Goal: Task Accomplishment & Management: Use online tool/utility

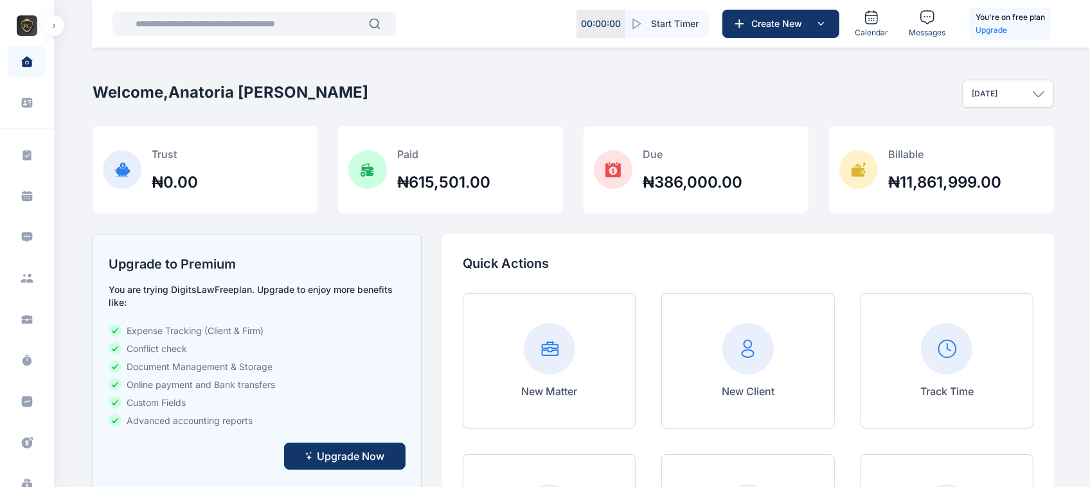
click at [53, 23] on icon "button" at bounding box center [54, 25] width 4 height 5
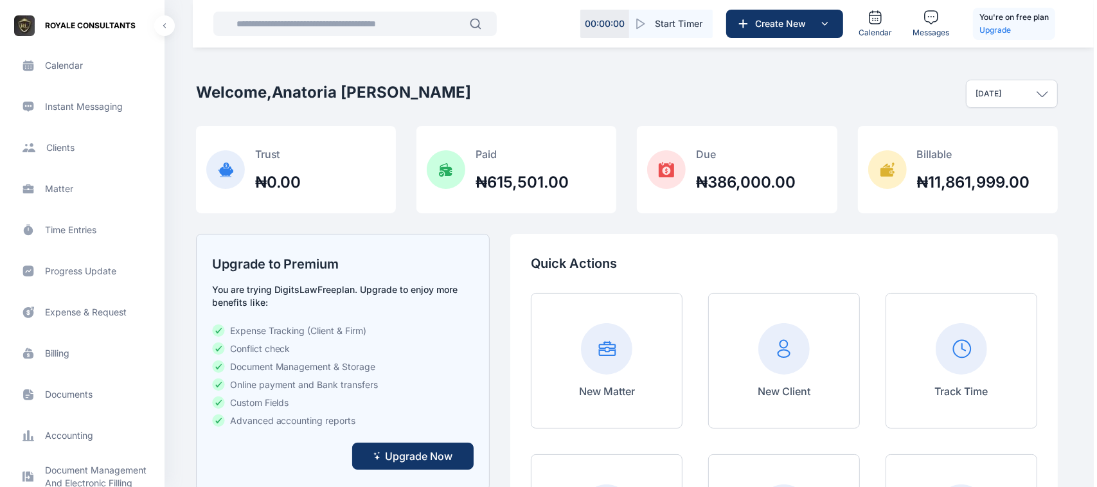
scroll to position [134, 0]
click at [95, 315] on span "Expense & Request expense & request expense & request" at bounding box center [80, 309] width 145 height 31
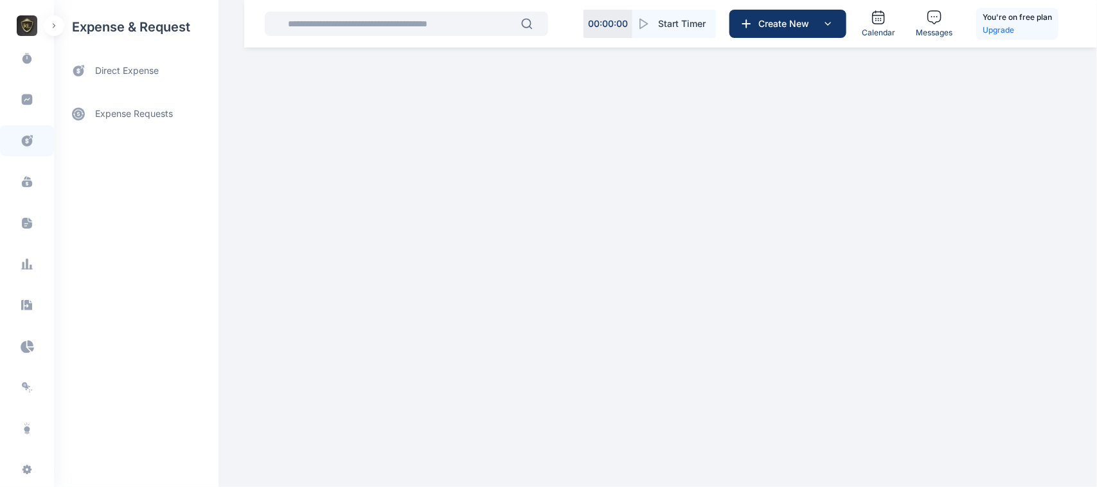
scroll to position [335, 0]
click at [24, 463] on button "A E" at bounding box center [27, 473] width 21 height 21
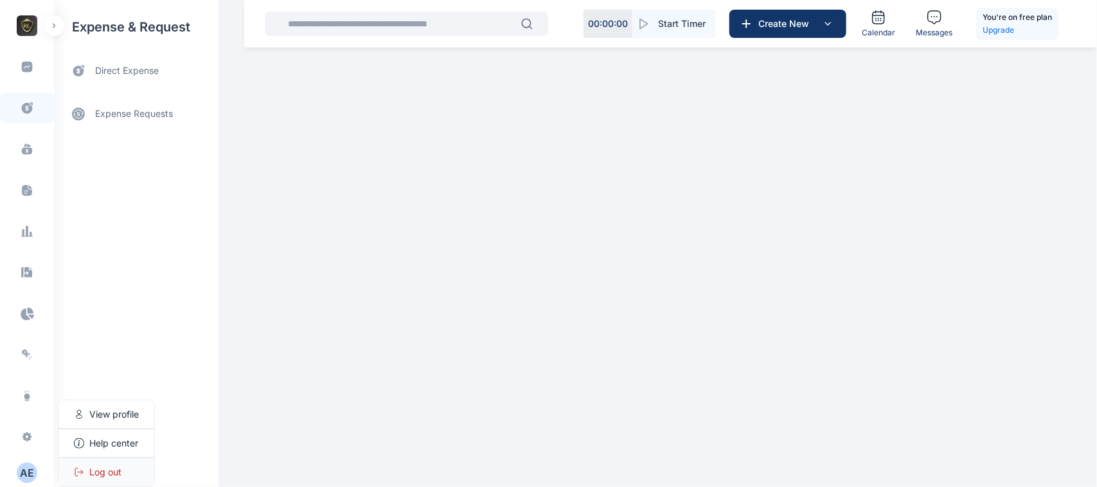
click at [106, 461] on div "Log out" at bounding box center [106, 472] width 96 height 28
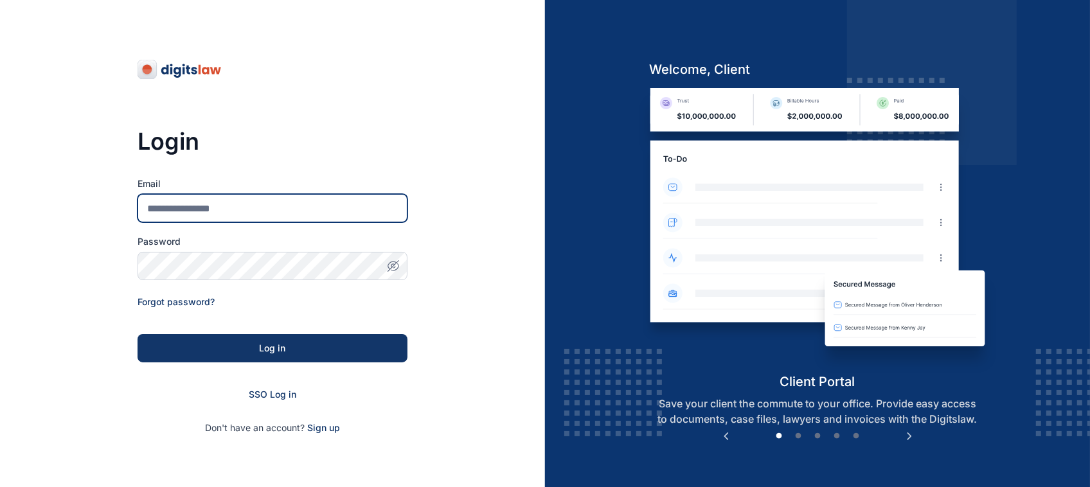
click at [307, 206] on input "Email" at bounding box center [273, 208] width 270 height 28
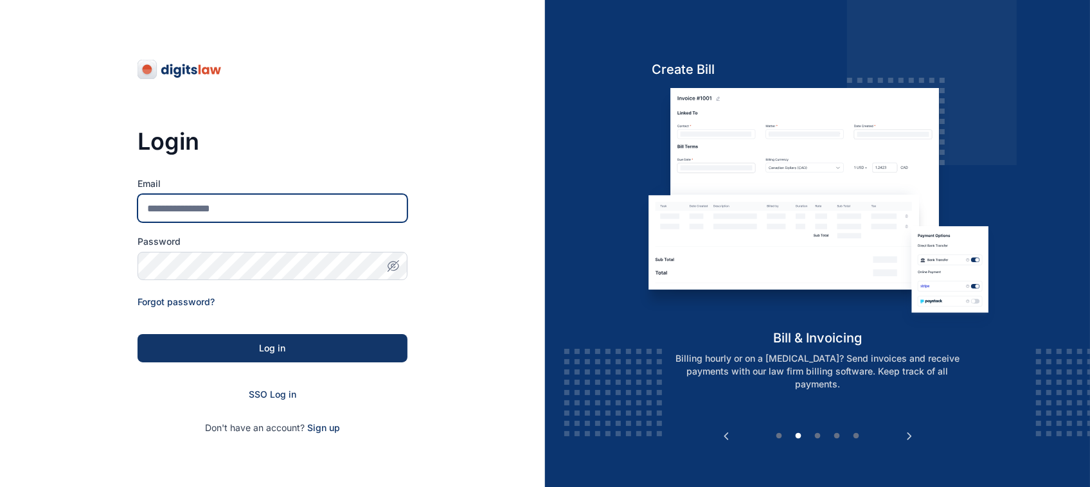
type input "**********"
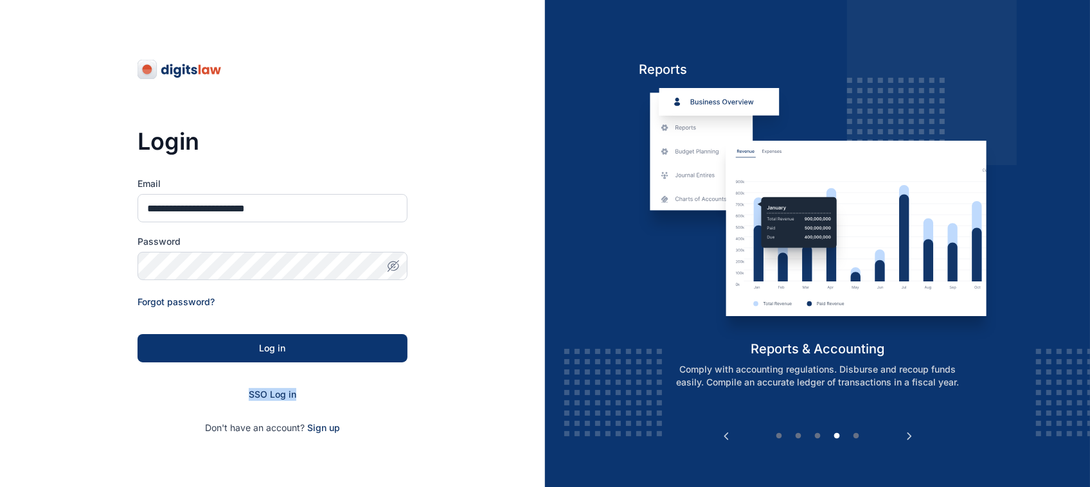
drag, startPoint x: 294, startPoint y: 365, endPoint x: 312, endPoint y: 350, distance: 23.3
click at [312, 350] on form "**********" at bounding box center [273, 305] width 270 height 257
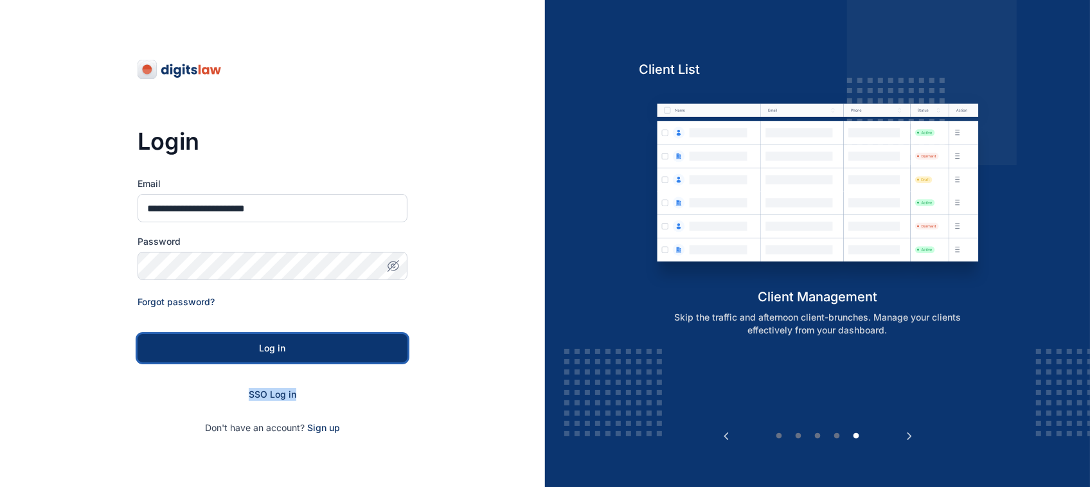
click at [312, 350] on div "Log in" at bounding box center [272, 348] width 229 height 13
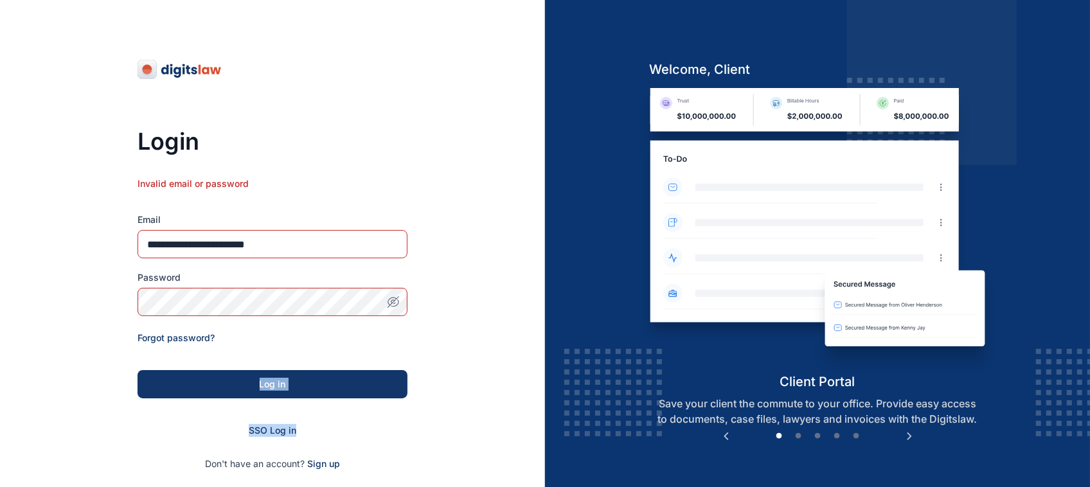
click at [395, 304] on icon "button" at bounding box center [393, 302] width 13 height 13
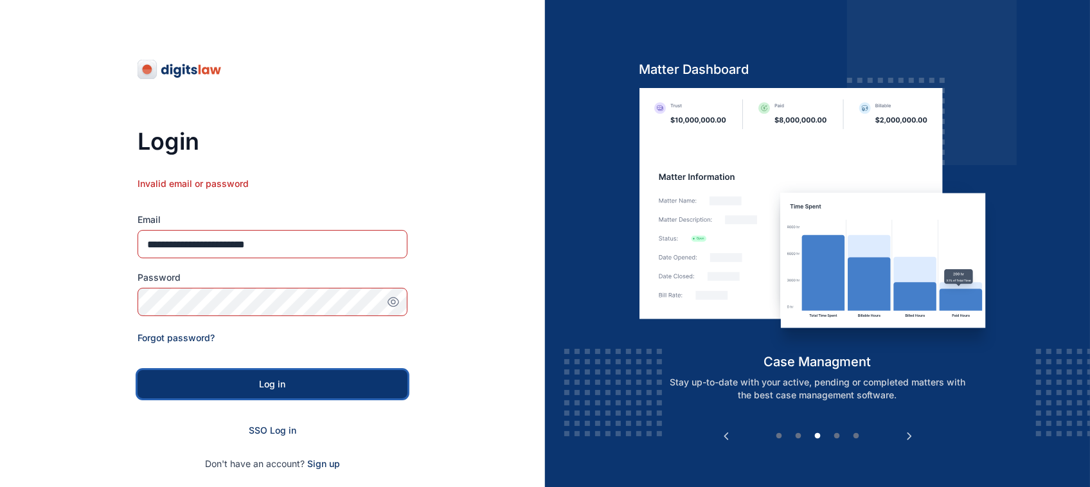
click at [194, 389] on div "Log in" at bounding box center [272, 384] width 229 height 13
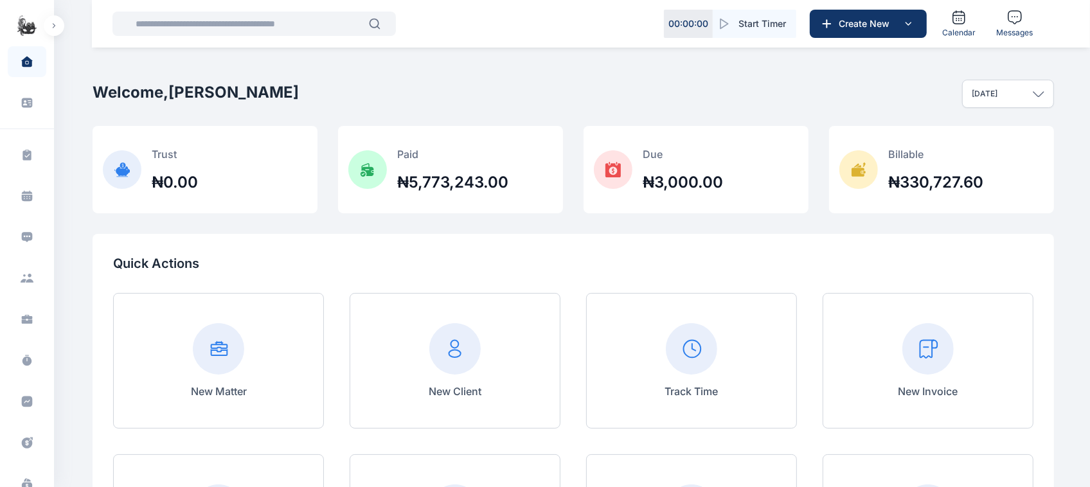
click at [55, 18] on button "button" at bounding box center [54, 25] width 21 height 21
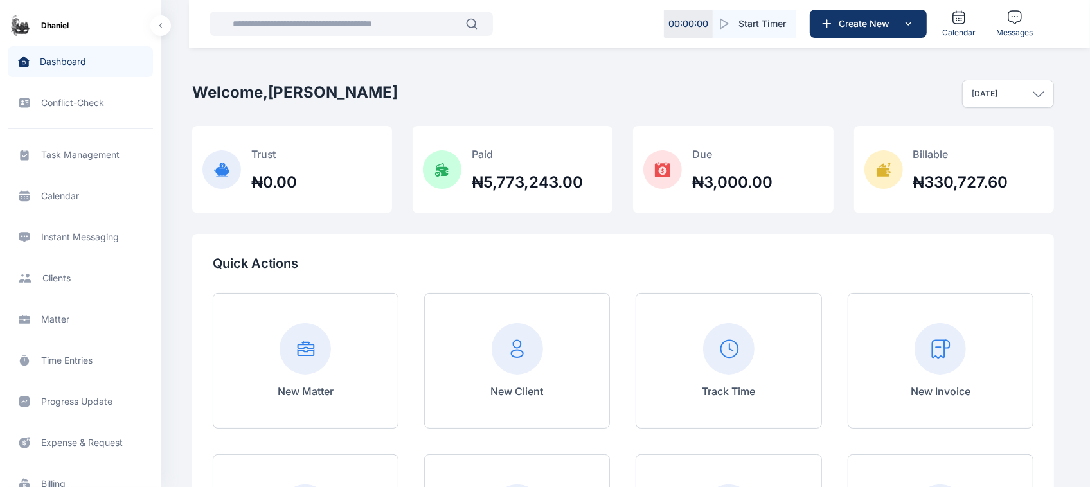
click at [74, 434] on span "Expense & Request expense & request expense & request" at bounding box center [80, 442] width 145 height 31
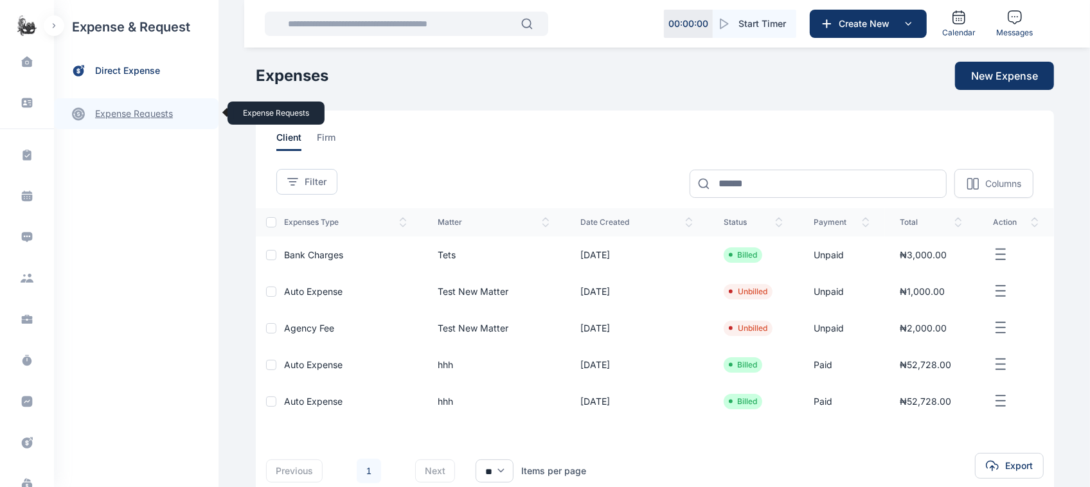
click at [117, 116] on link "expense requests expense requests" at bounding box center [136, 113] width 164 height 31
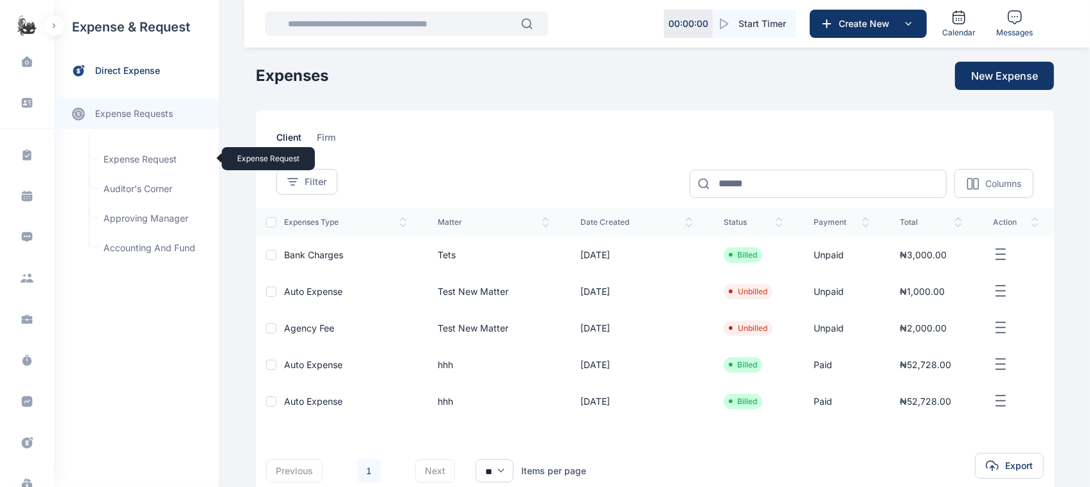
click at [166, 161] on span "Expense Request Expense Request" at bounding box center [154, 159] width 116 height 24
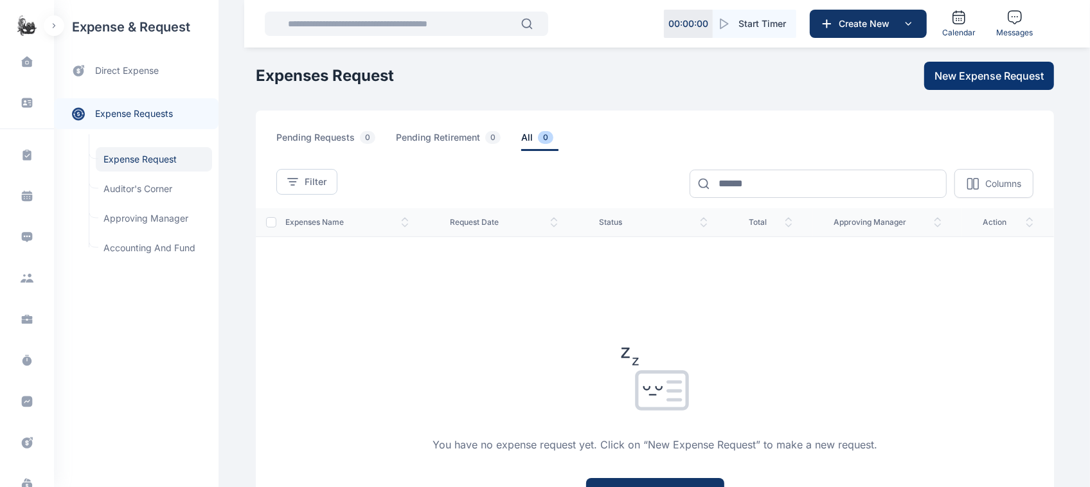
click at [978, 85] on button "New Expense Request" at bounding box center [989, 76] width 130 height 28
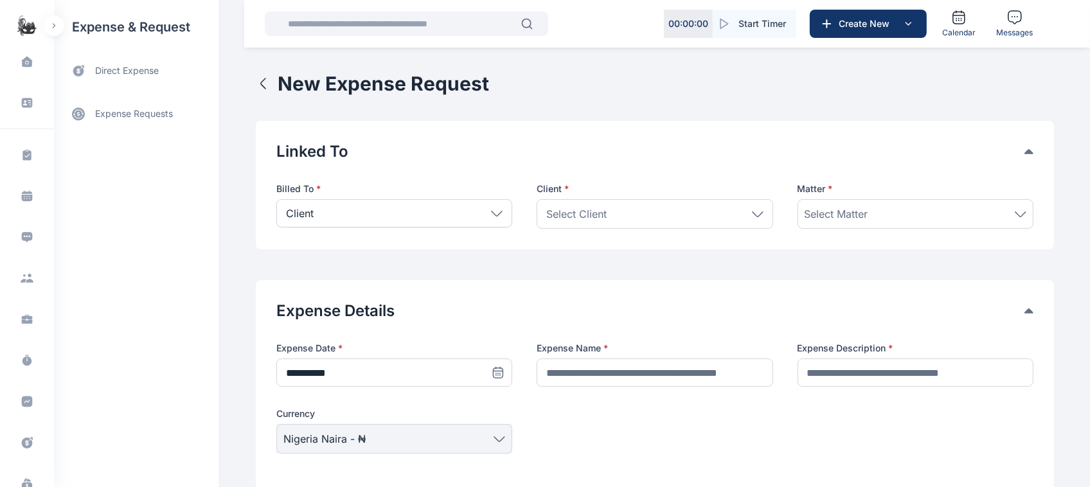
click at [256, 84] on icon "button" at bounding box center [263, 83] width 15 height 15
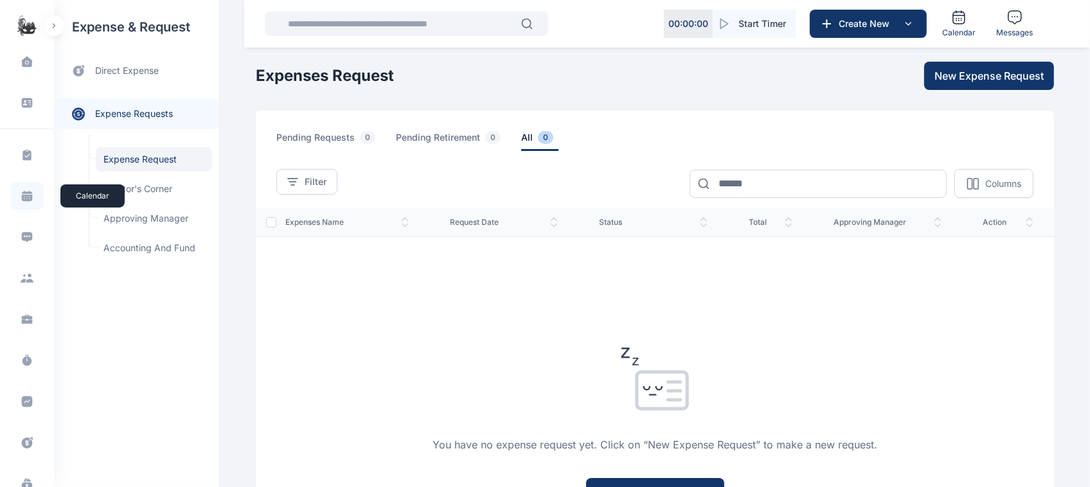
scroll to position [53, 0]
click at [90, 294] on div "expense & request direct expense expense requests expense requests Expense Requ…" at bounding box center [136, 243] width 164 height 487
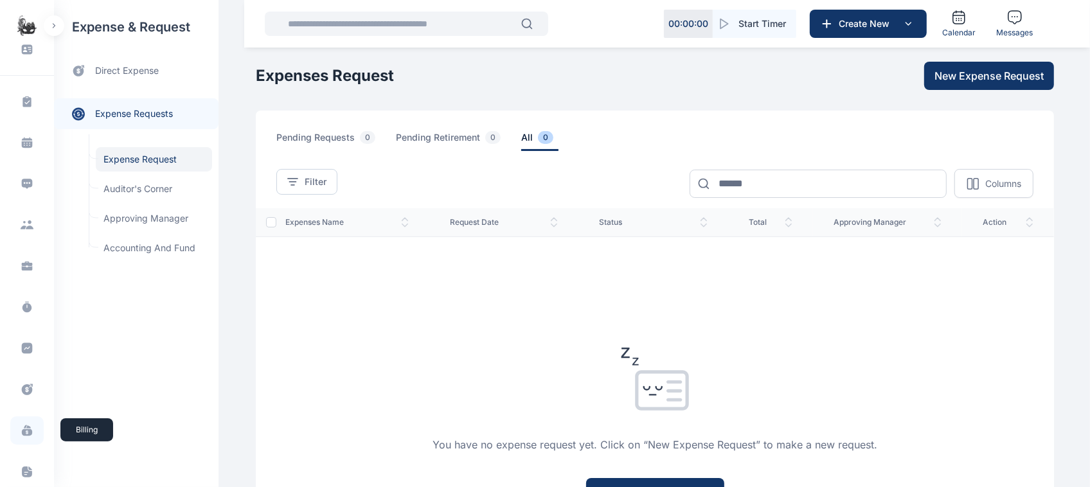
click at [27, 420] on span at bounding box center [26, 430] width 33 height 28
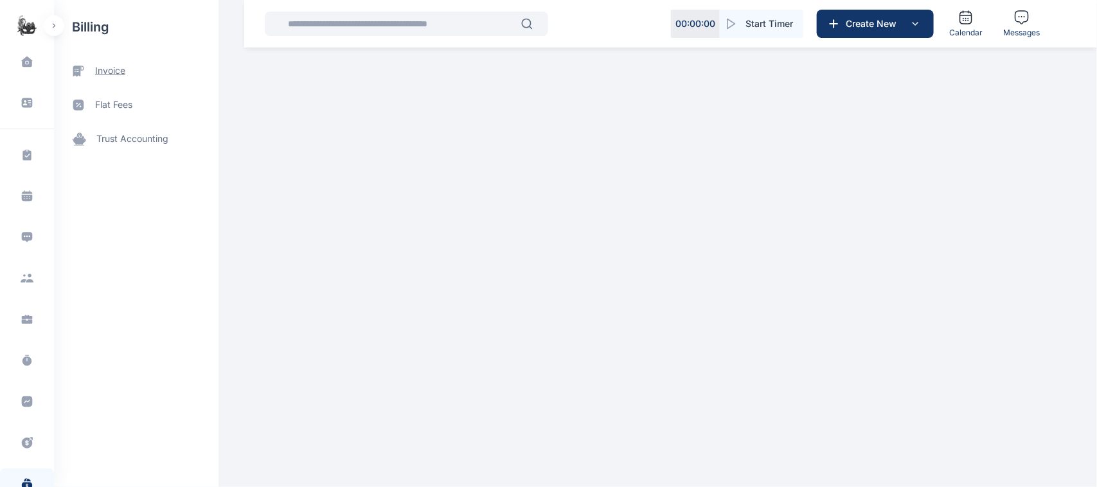
click at [120, 60] on span "invoice" at bounding box center [136, 71] width 164 height 34
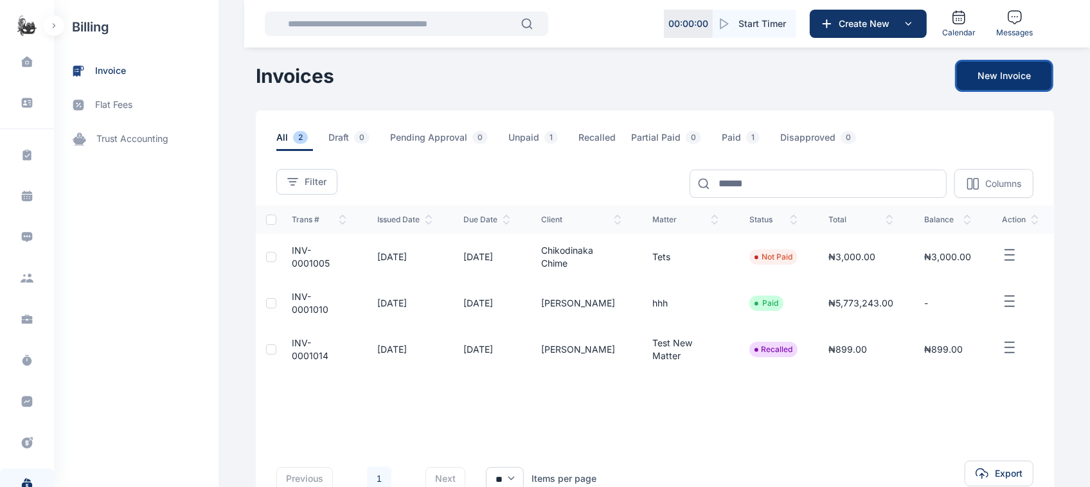
click at [1007, 65] on button "New Invoice" at bounding box center [1004, 76] width 94 height 28
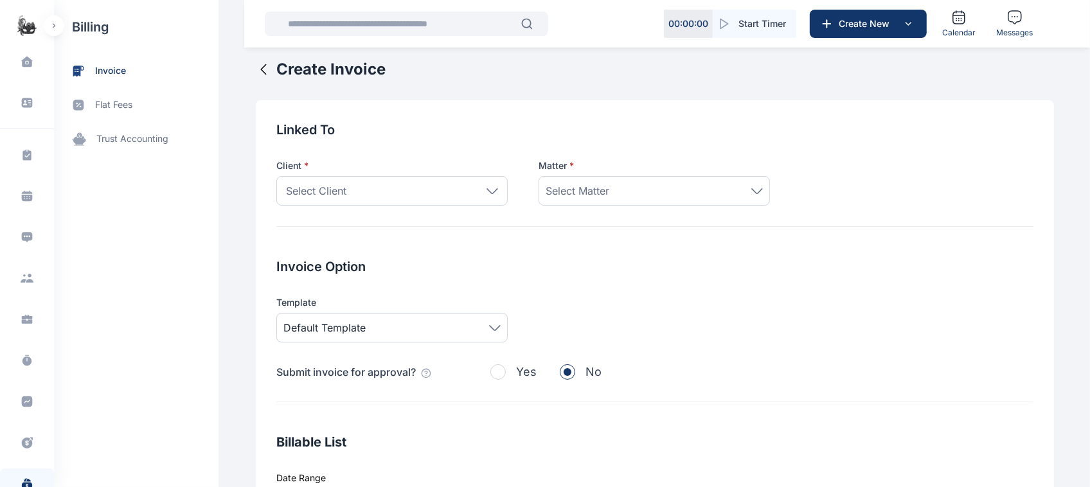
scroll to position [13, 0]
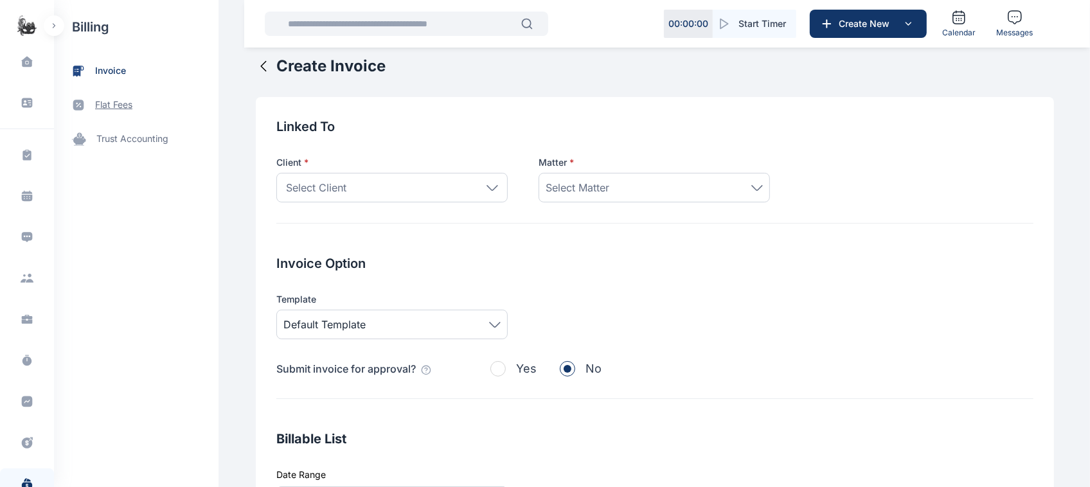
click at [110, 104] on span "flat fees" at bounding box center [113, 104] width 37 height 13
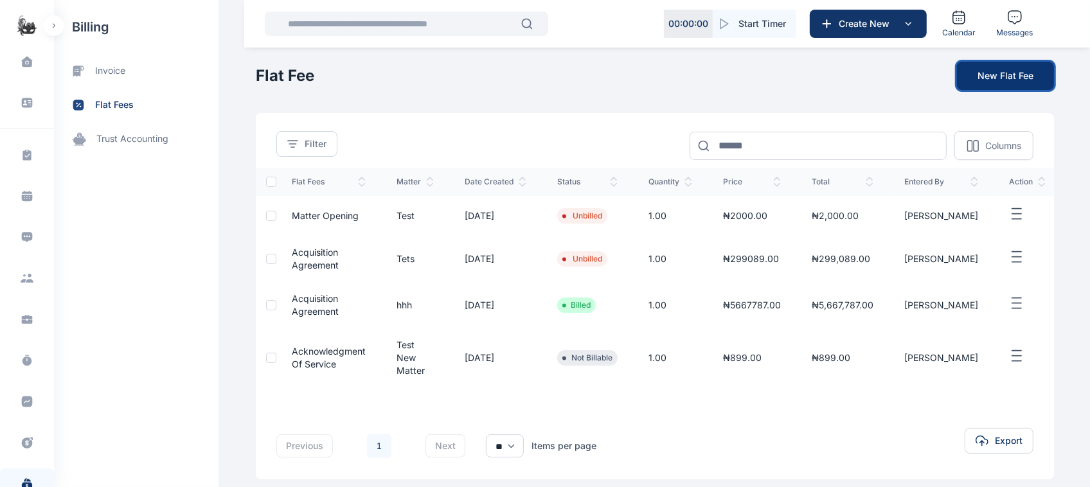
click at [1007, 77] on button "New Flat Fee" at bounding box center [1005, 76] width 97 height 28
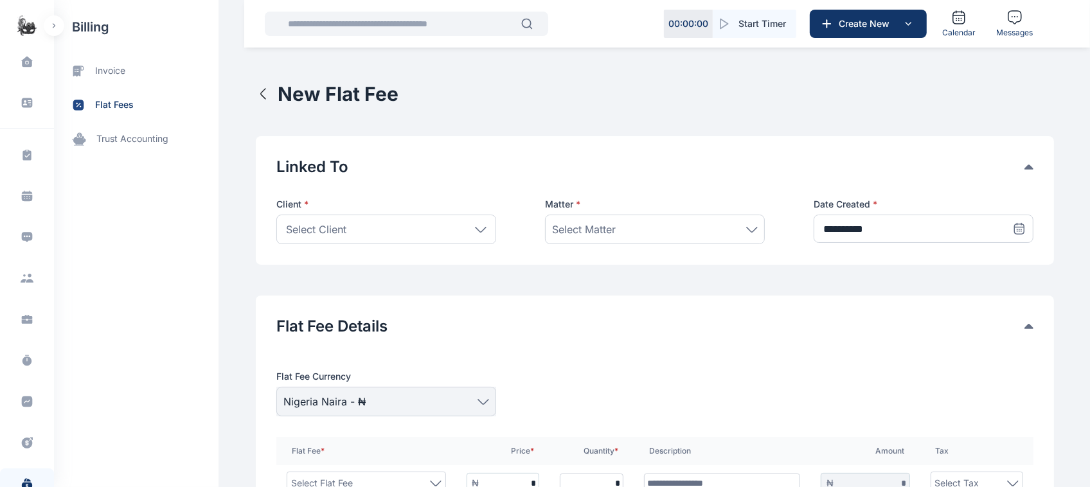
click at [184, 198] on div "billing invoice flat fees trust accounting" at bounding box center [136, 243] width 164 height 487
click at [134, 136] on span "trust accounting" at bounding box center [132, 138] width 72 height 13
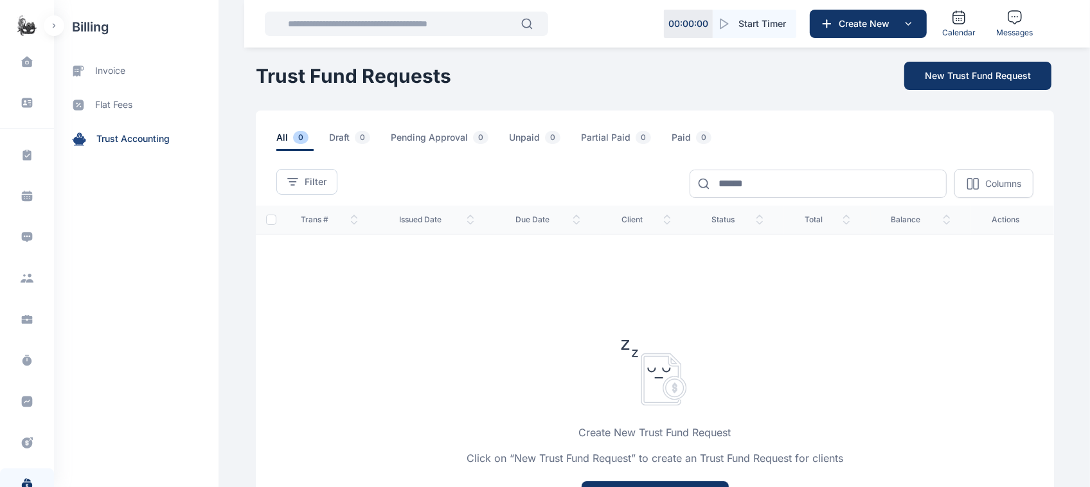
click at [57, 26] on button "button" at bounding box center [54, 25] width 21 height 21
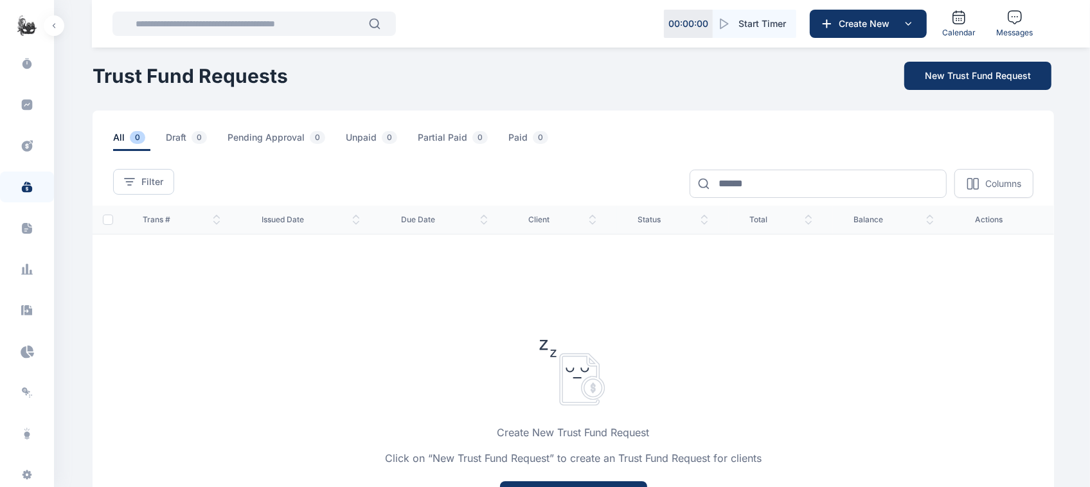
scroll to position [335, 0]
click at [26, 198] on span at bounding box center [26, 190] width 33 height 29
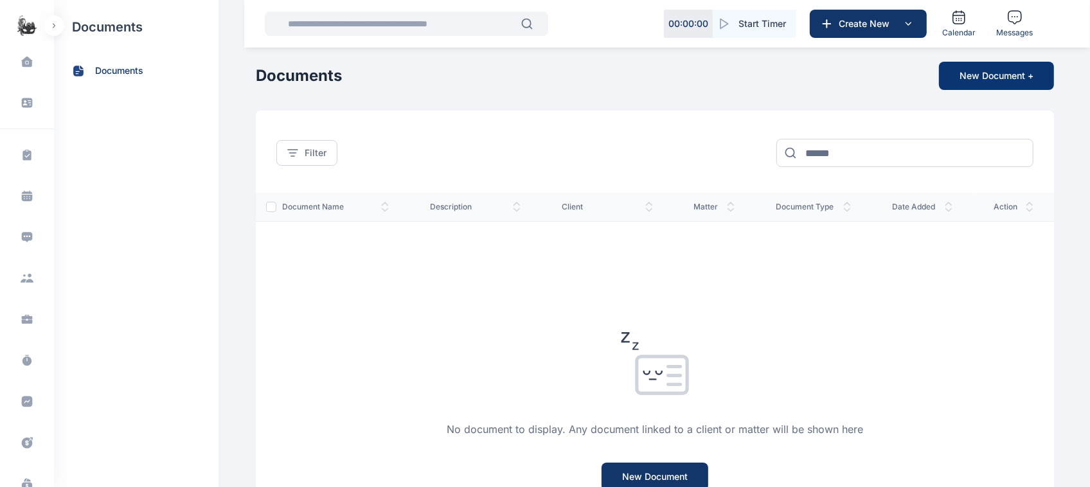
click at [990, 71] on button "New Document +" at bounding box center [996, 76] width 115 height 28
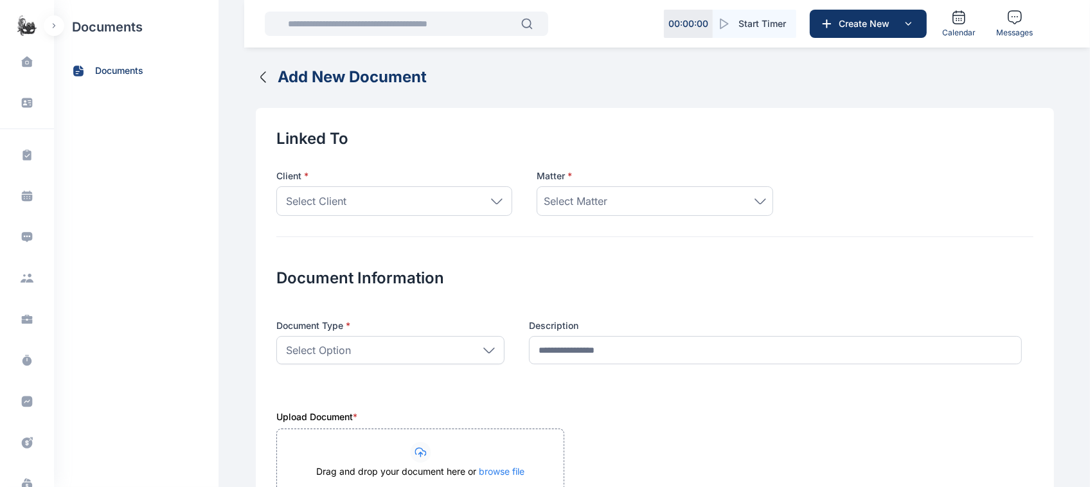
click at [256, 72] on icon "button" at bounding box center [263, 76] width 15 height 15
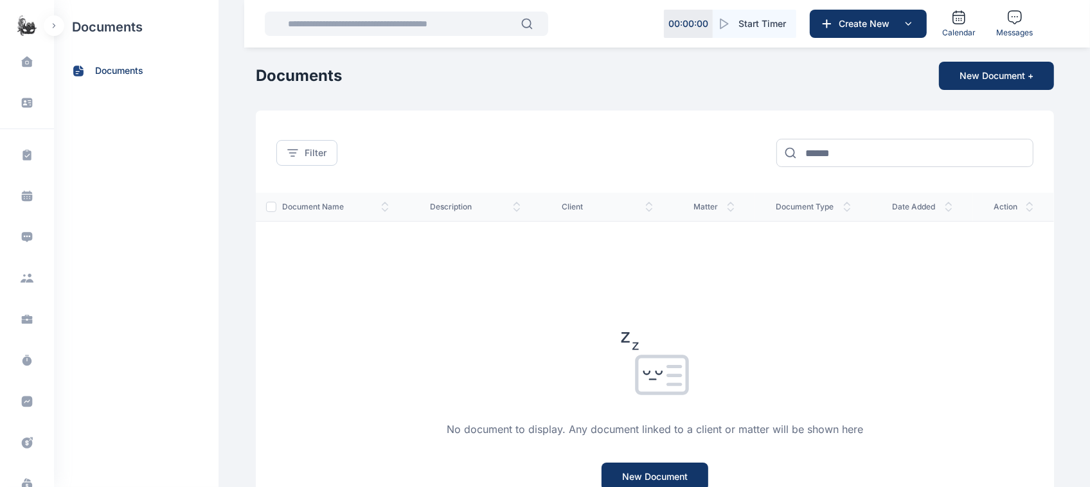
scroll to position [335, 0]
